Goal: Obtain resource: Download file/media

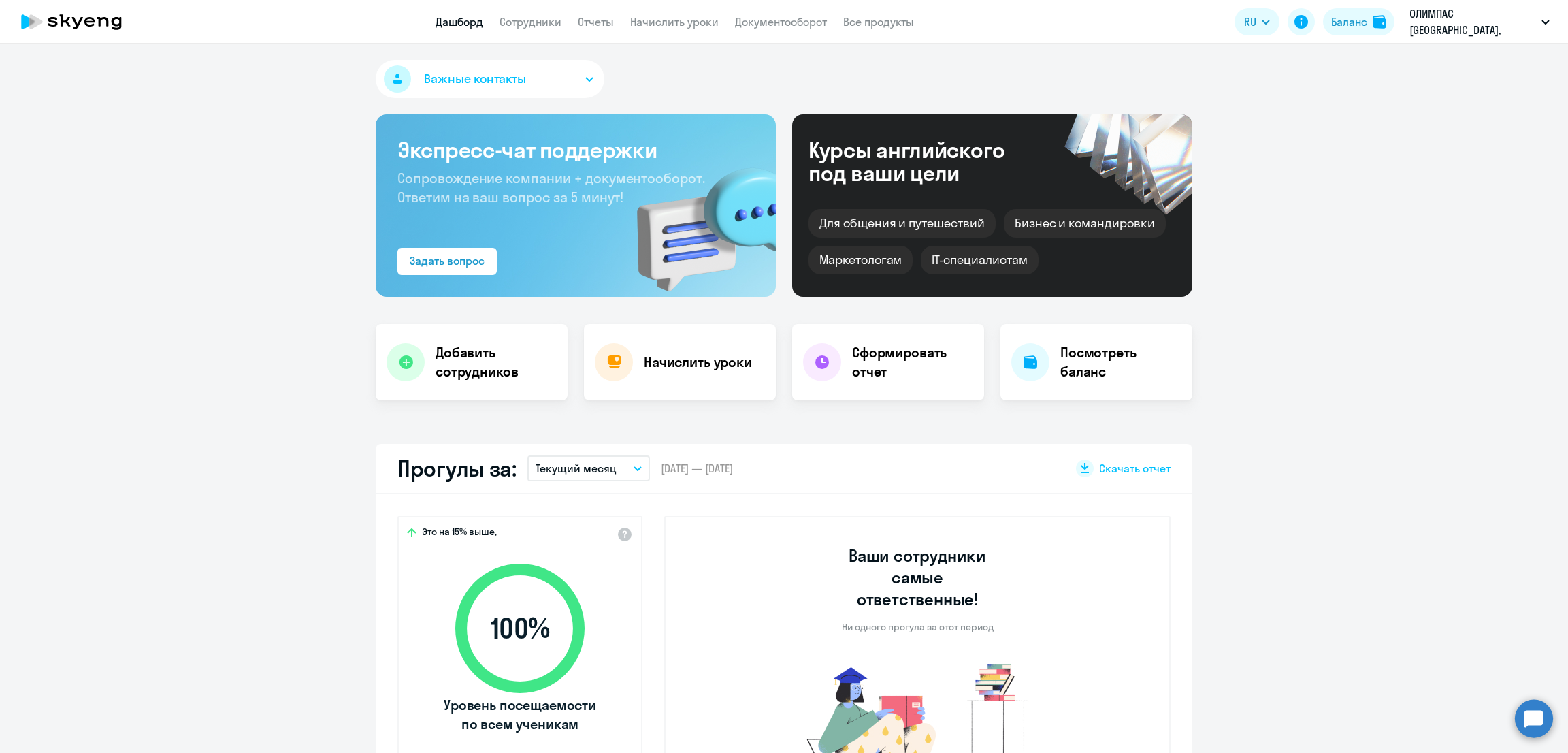
select select "30"
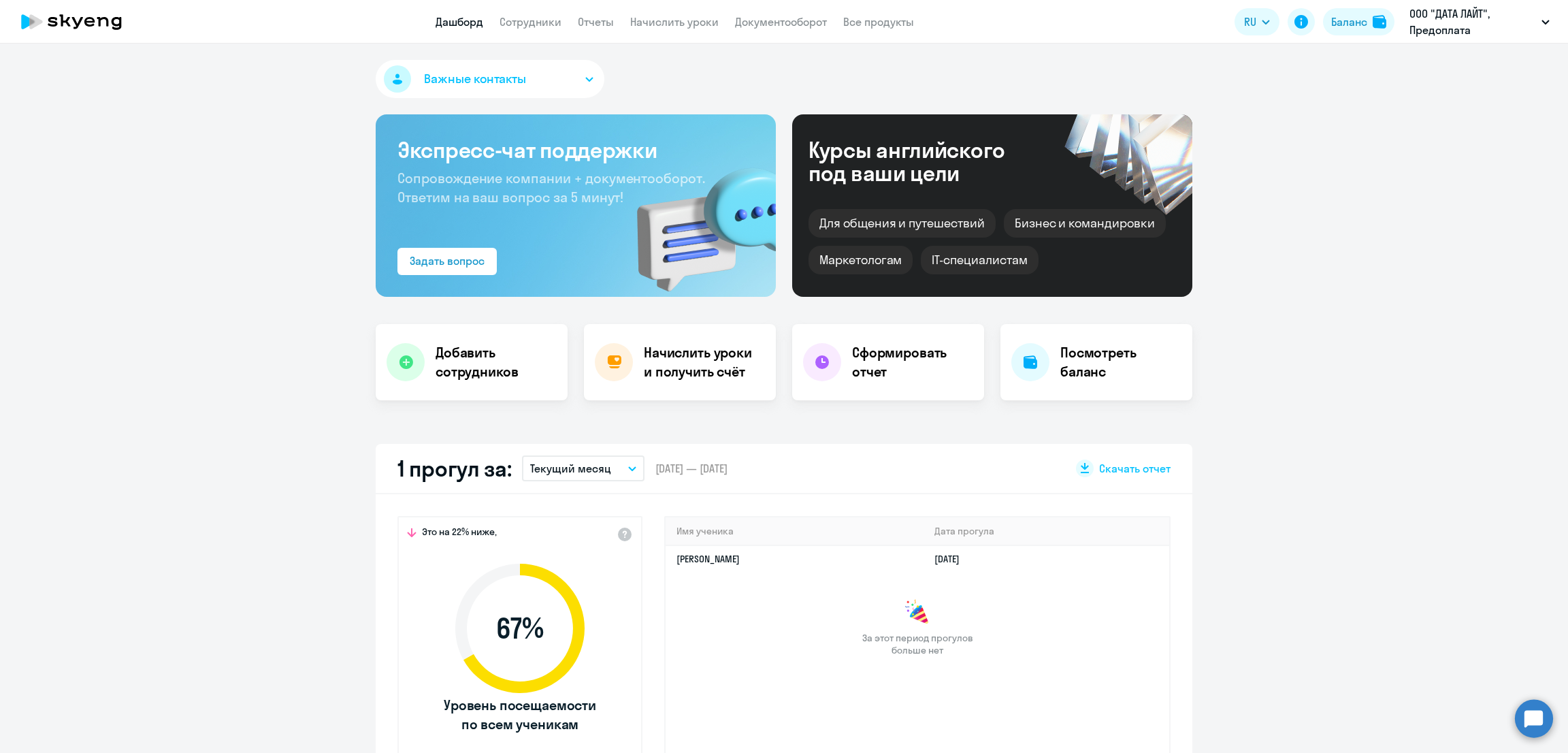
select select "30"
click at [600, 21] on link "Отчеты" at bounding box center [595, 21] width 36 height 14
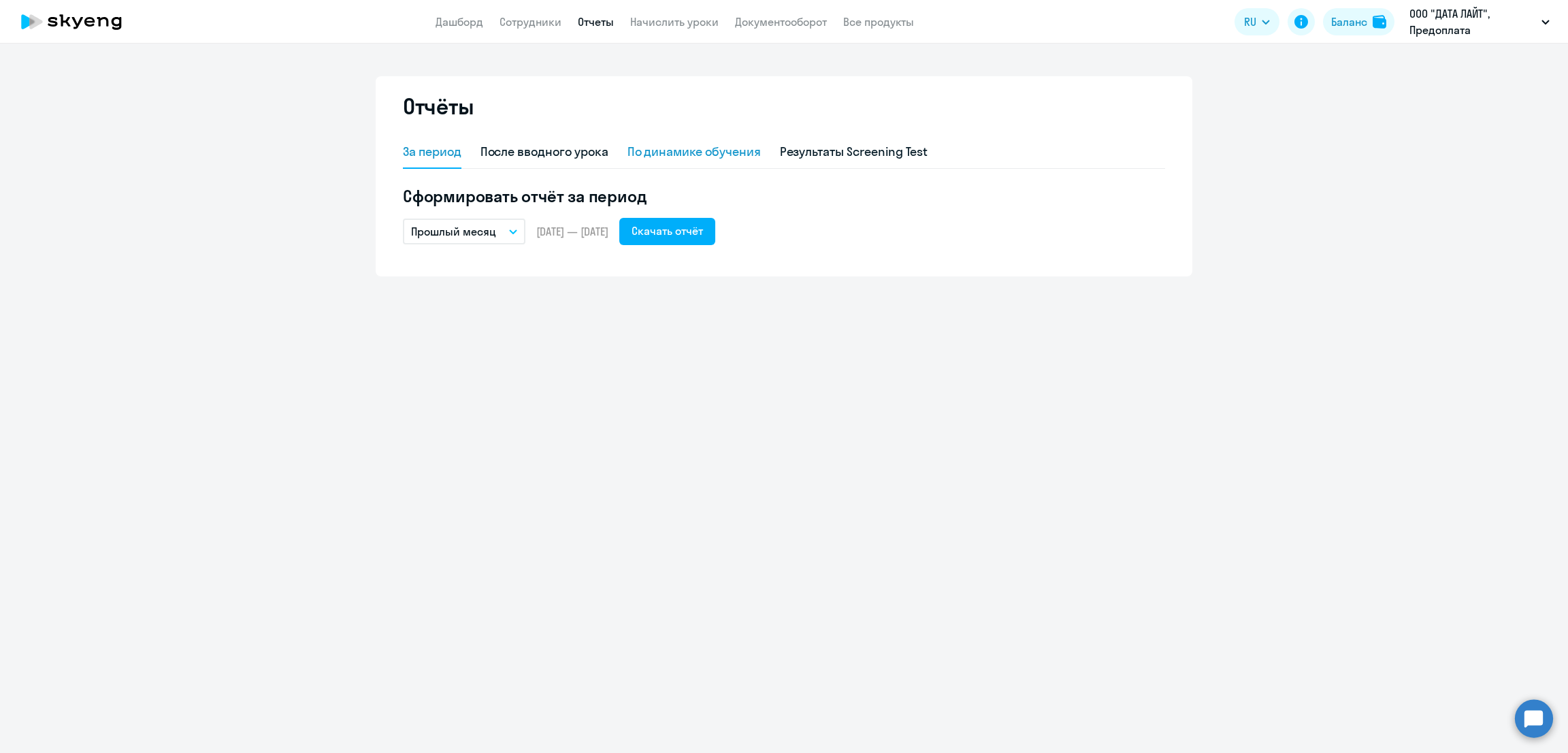
click at [711, 153] on div "По динамике обучения" at bounding box center [693, 152] width 134 height 18
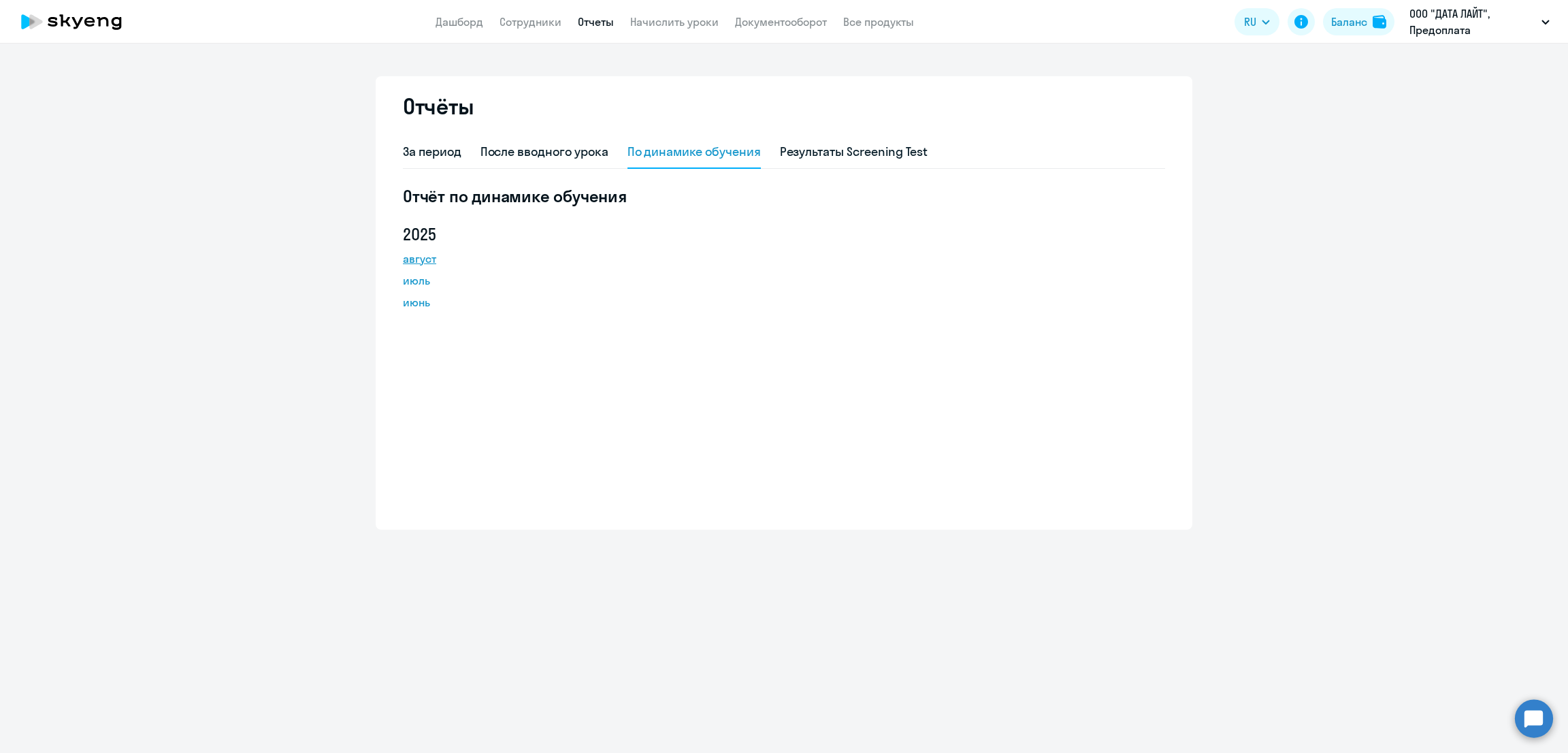
click at [422, 257] on link "август" at bounding box center [464, 258] width 123 height 17
